Goal: Task Accomplishment & Management: Use online tool/utility

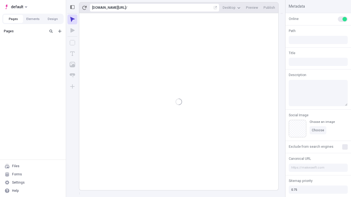
type input "/deep-link-vacuus"
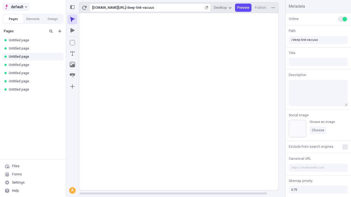
click at [15, 7] on span "default" at bounding box center [17, 7] width 12 height 7
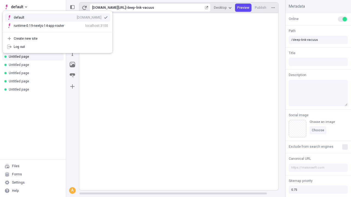
click at [77, 16] on div "qee9k4dy7d.staging.makeswift.site" at bounding box center [89, 17] width 25 height 4
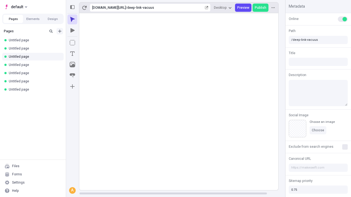
click at [60, 31] on icon "Add new" at bounding box center [59, 31] width 3 height 3
click at [89, 43] on span "Blank page" at bounding box center [92, 42] width 34 height 4
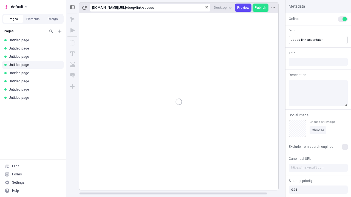
type input "/deep-link-assentator"
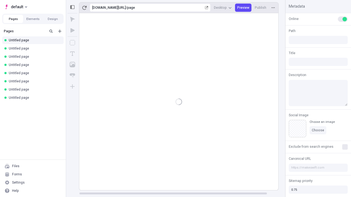
type input "/page"
